Goal: Connect with others: Connect with others

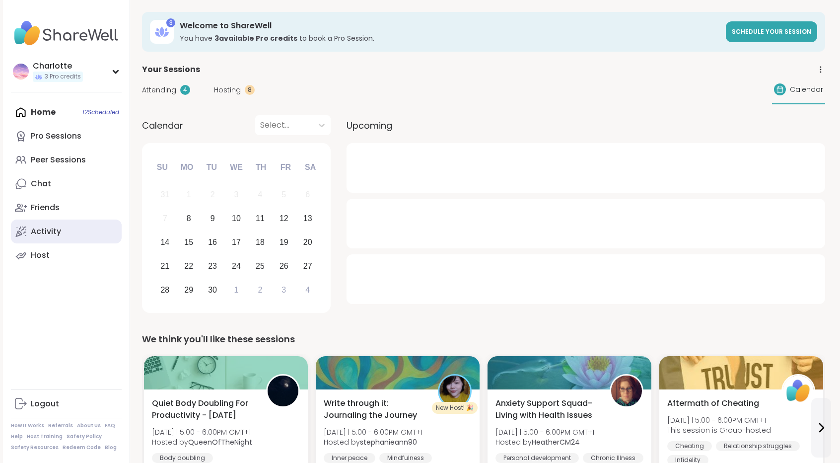
click at [64, 231] on link "Activity" at bounding box center [66, 232] width 111 height 24
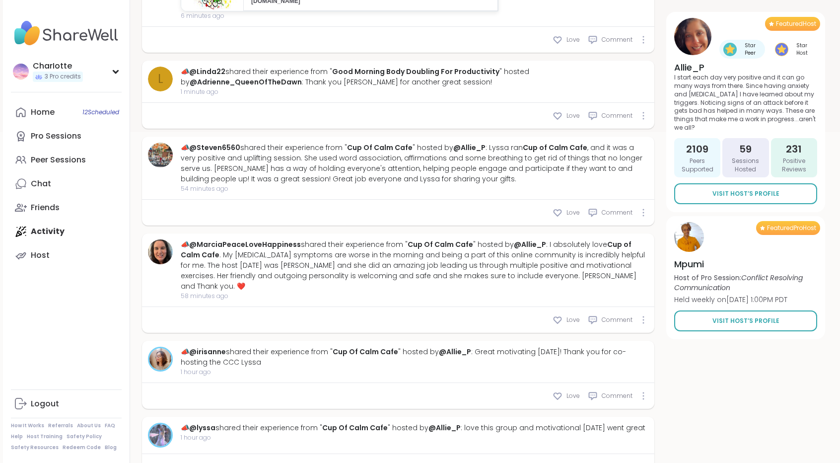
scroll to position [350, 0]
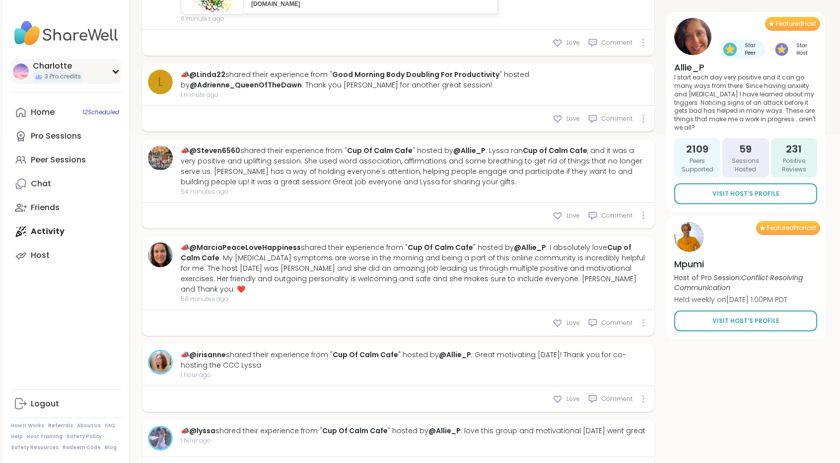
click at [70, 81] on span "3 Pro credits" at bounding box center [63, 77] width 36 height 8
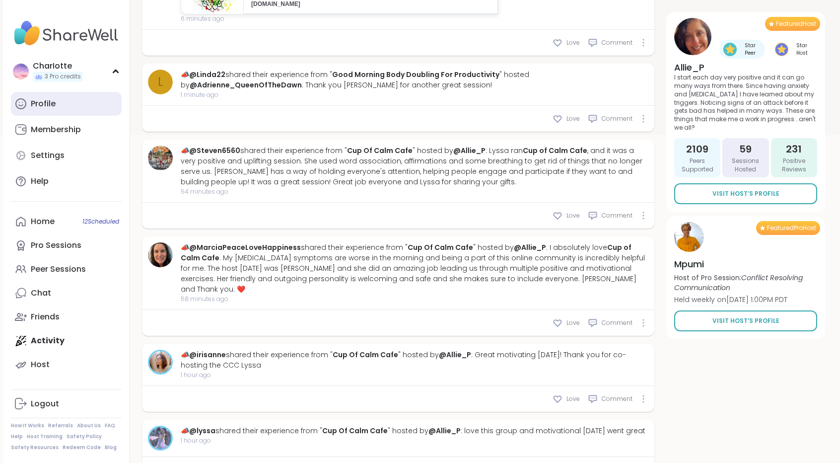
click at [67, 100] on link "Profile" at bounding box center [66, 104] width 111 height 24
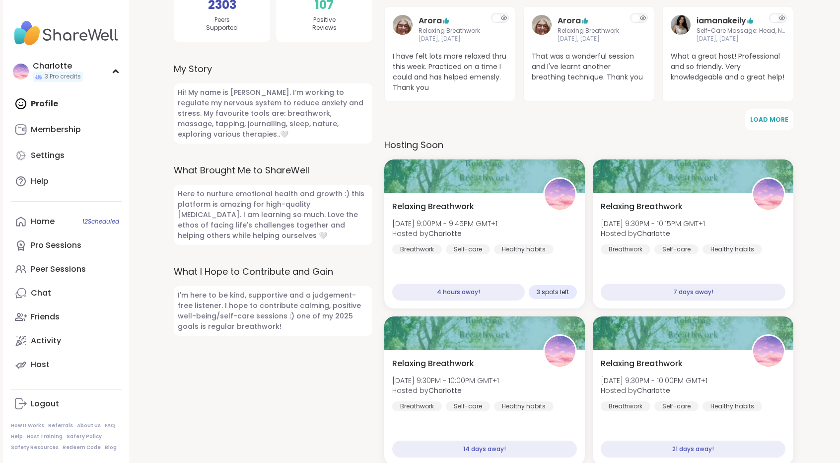
scroll to position [314, 0]
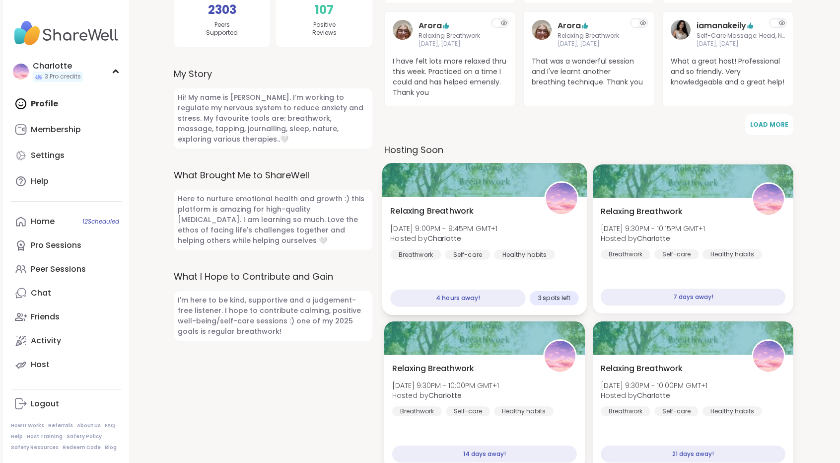
click at [540, 210] on div "Relaxing Breathwork Mon, Sep 08 | 9:00PM - 9:45PM GMT+1 Hosted by CharIotte Bre…" at bounding box center [484, 232] width 188 height 55
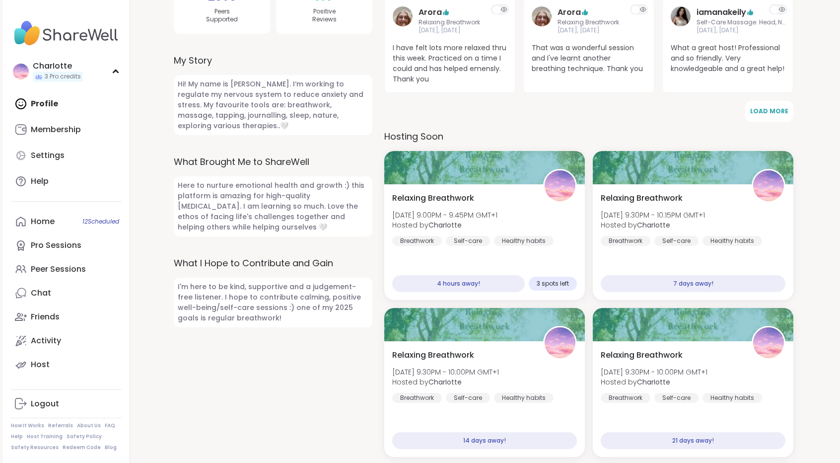
scroll to position [329, 0]
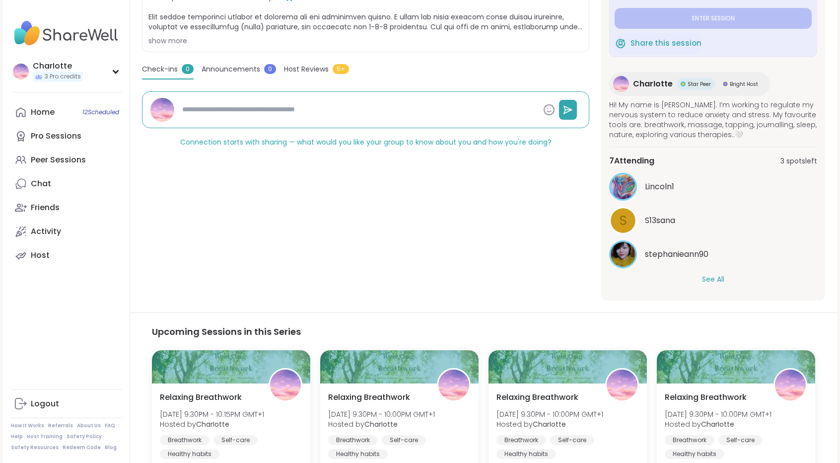
scroll to position [242, 0]
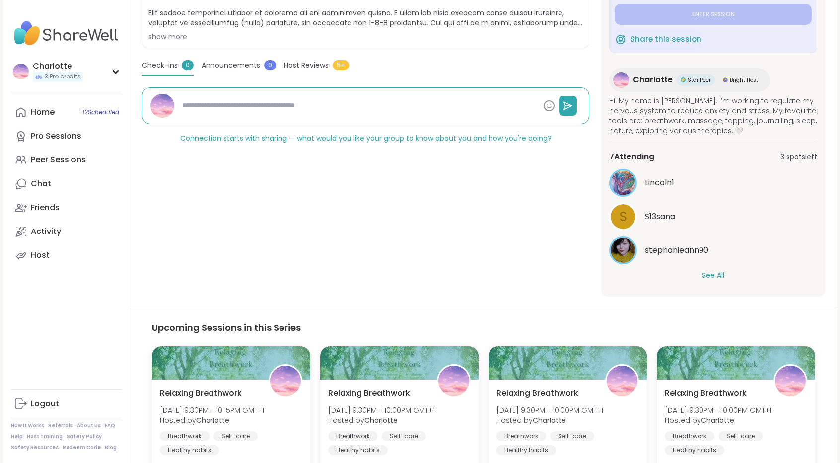
click at [717, 273] on button "See All" at bounding box center [713, 275] width 22 height 10
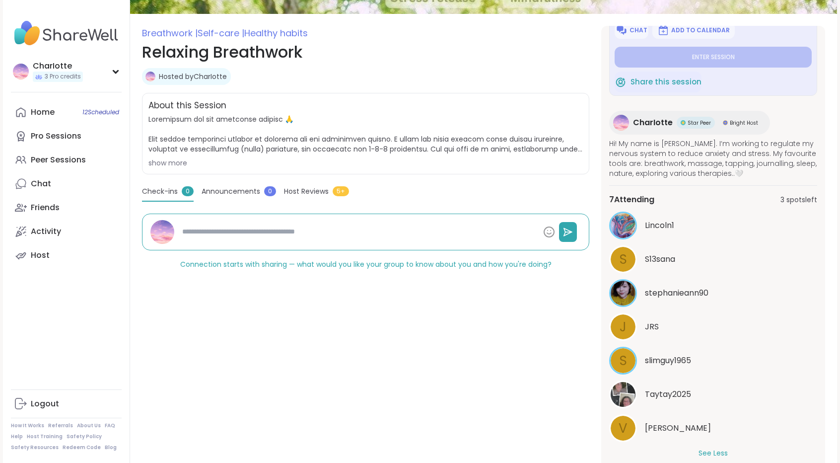
scroll to position [116, 0]
click at [629, 324] on div "J" at bounding box center [623, 326] width 25 height 25
type textarea "*"
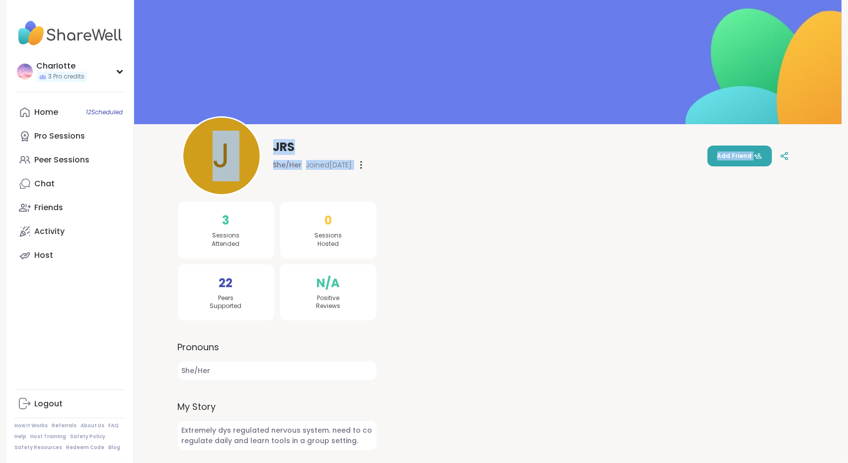
drag, startPoint x: 847, startPoint y: 81, endPoint x: 847, endPoint y: 149, distance: 67.5
click at [847, 149] on html "CharIotte 3 Pro credits CharIotte 3 Pro credits Profile Membership Settings Hel…" at bounding box center [424, 231] width 848 height 463
click at [729, 323] on div at bounding box center [592, 315] width 409 height 270
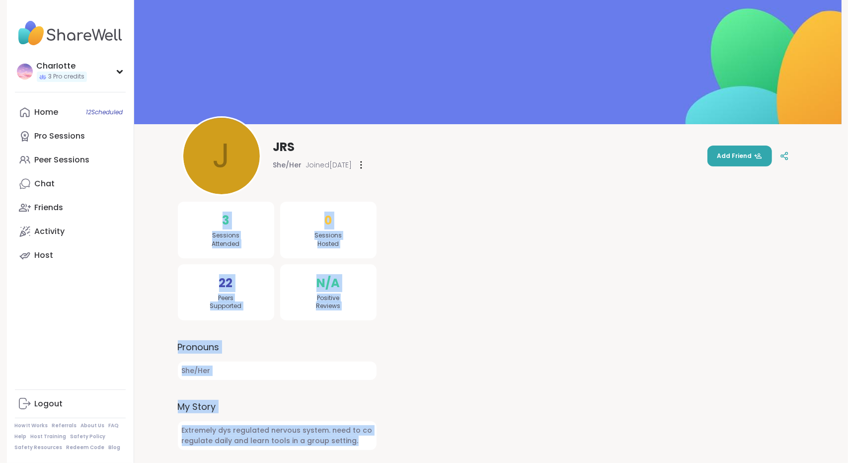
drag, startPoint x: 847, startPoint y: 210, endPoint x: 847, endPoint y: 296, distance: 85.9
click at [847, 296] on html "CharIotte 3 Pro credits CharIotte 3 Pro credits Profile Membership Settings Hel…" at bounding box center [424, 231] width 848 height 463
click at [846, 291] on html "CharIotte 3 Pro credits CharIotte 3 Pro credits Profile Membership Settings Hel…" at bounding box center [424, 231] width 848 height 463
